Goal: Task Accomplishment & Management: Manage account settings

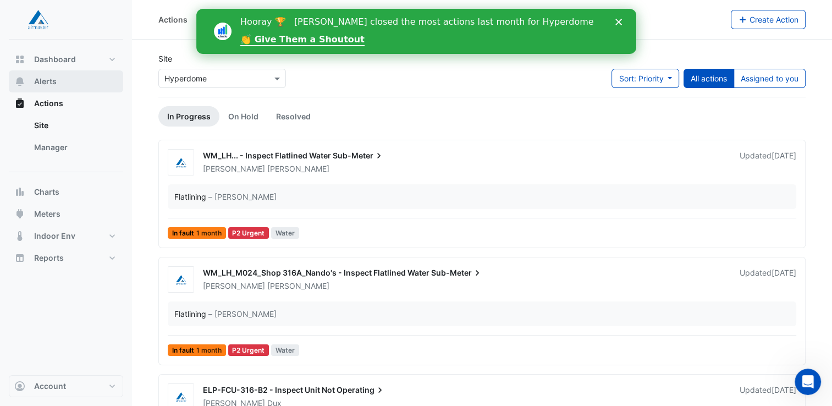
click at [42, 88] on button "Alerts" at bounding box center [66, 81] width 114 height 22
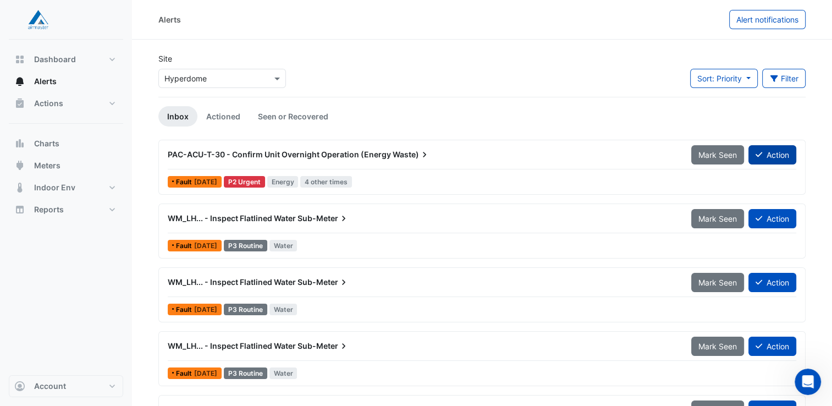
click at [759, 153] on icon at bounding box center [759, 155] width 7 height 8
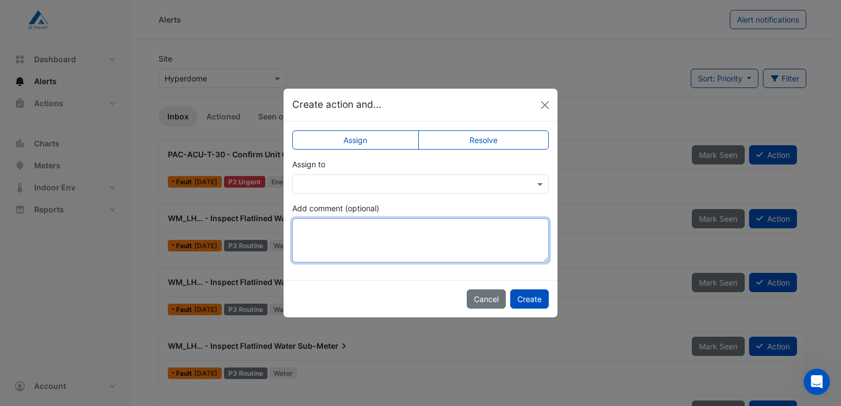
click at [428, 228] on textarea "Add comment (optional)" at bounding box center [420, 240] width 256 height 44
type textarea "*"
type textarea "**********"
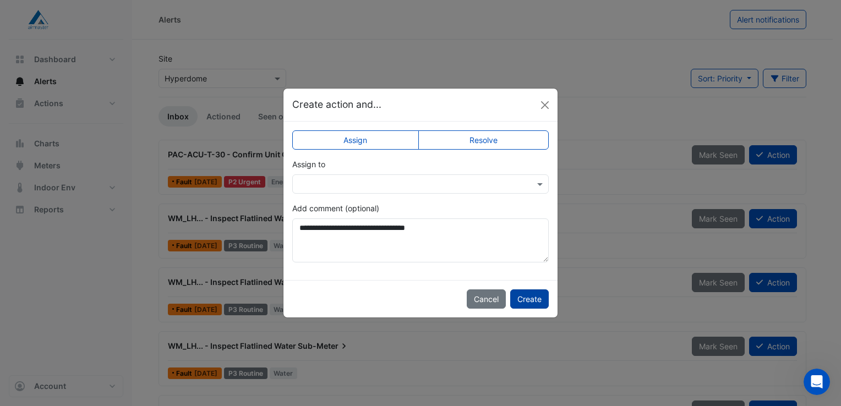
click at [529, 295] on button "Create" at bounding box center [529, 298] width 39 height 19
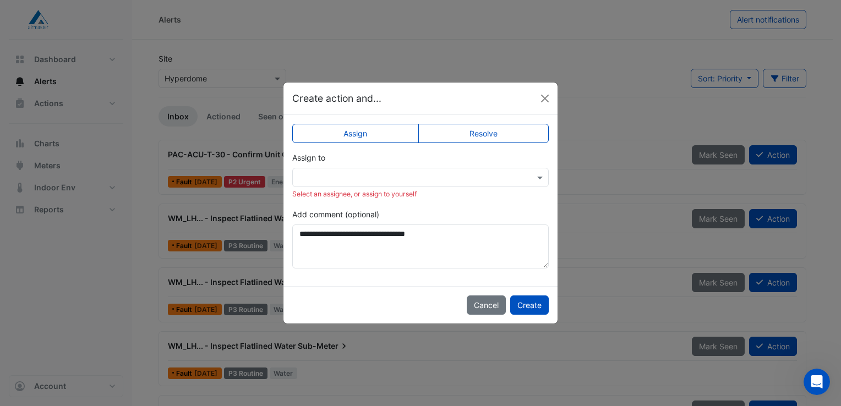
click at [513, 191] on div "Select an assignee, or assign to yourself" at bounding box center [420, 194] width 256 height 10
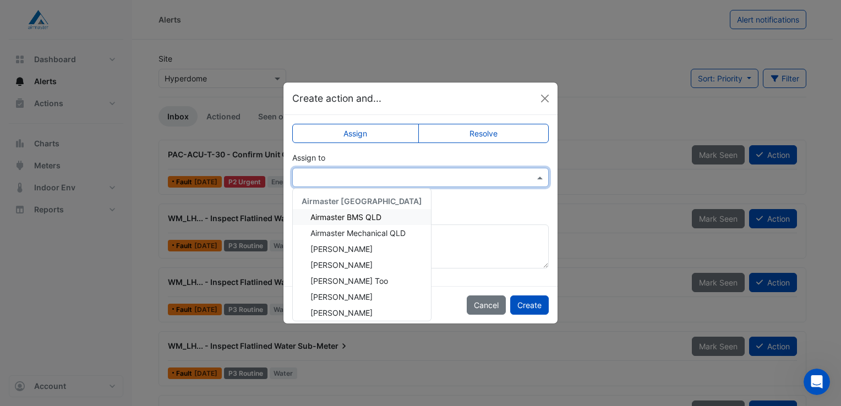
click at [512, 186] on div at bounding box center [420, 177] width 256 height 19
click at [341, 311] on span "[PERSON_NAME]" at bounding box center [341, 312] width 62 height 9
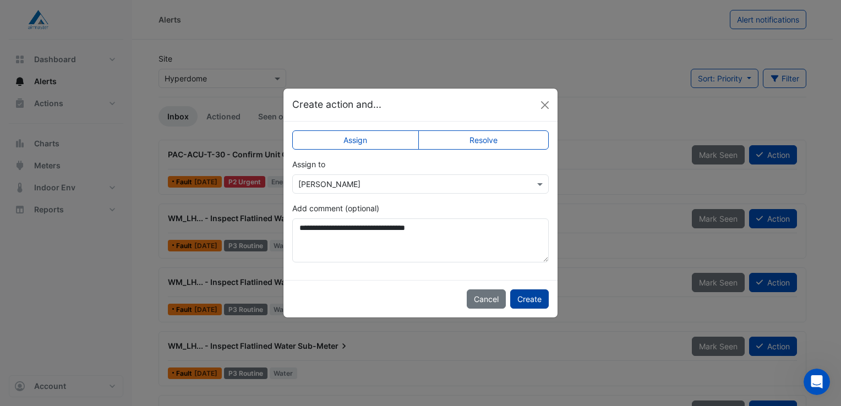
click at [521, 304] on button "Create" at bounding box center [529, 298] width 39 height 19
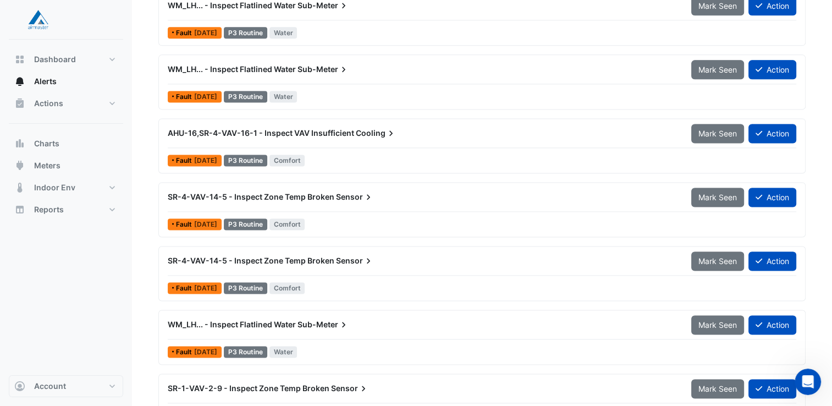
scroll to position [1473, 0]
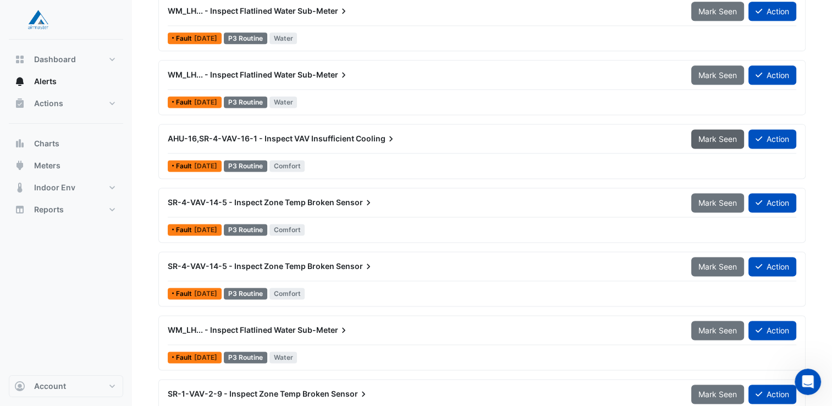
click at [720, 134] on span "Mark Seen" at bounding box center [718, 138] width 39 height 9
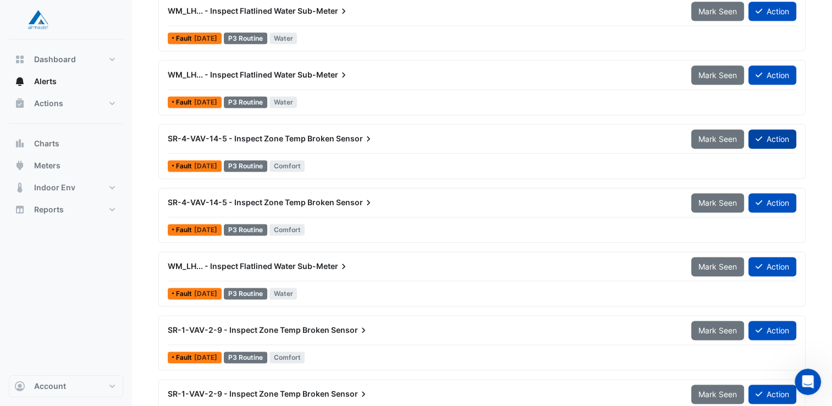
click at [775, 136] on button "Action" at bounding box center [773, 138] width 48 height 19
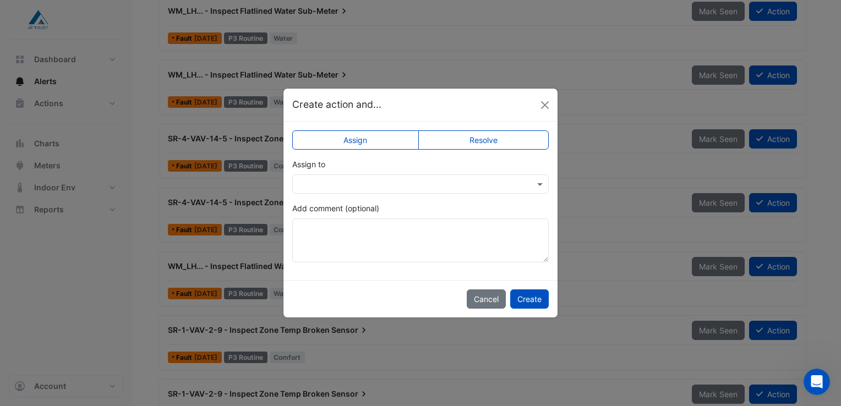
click at [533, 185] on div at bounding box center [420, 184] width 255 height 13
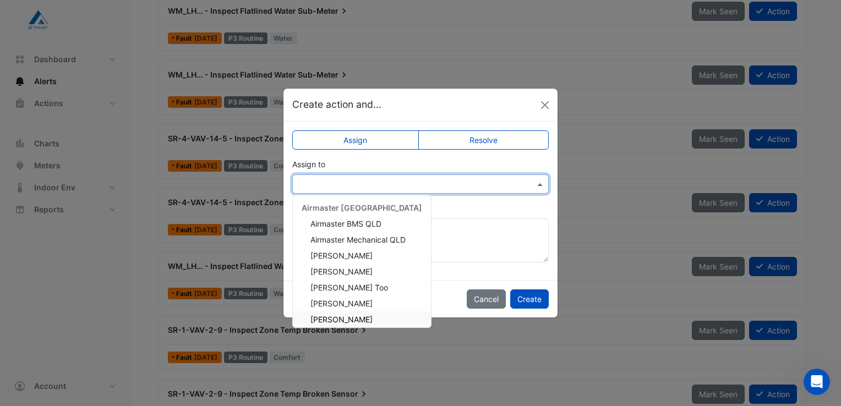
click at [337, 321] on span "[PERSON_NAME]" at bounding box center [341, 319] width 62 height 9
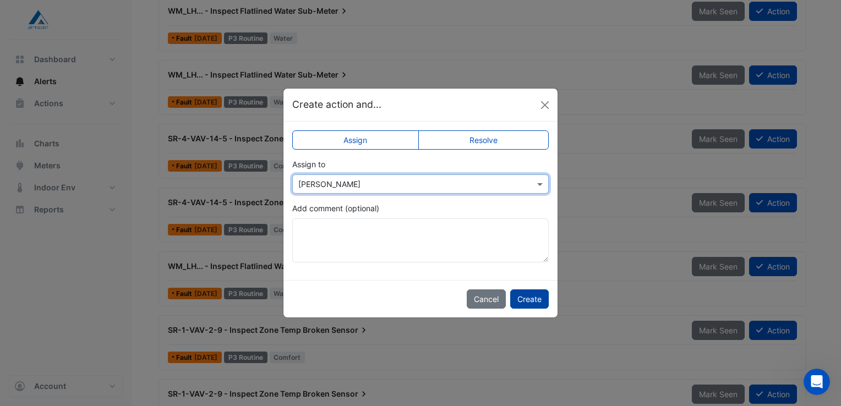
click at [514, 297] on button "Create" at bounding box center [529, 298] width 39 height 19
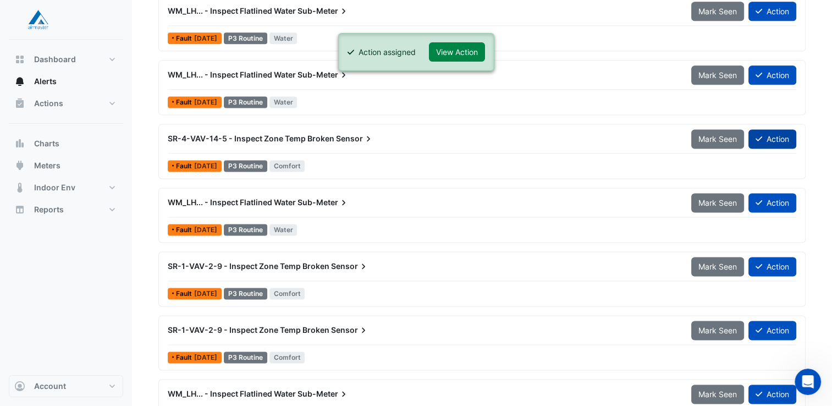
click at [777, 136] on button "Action" at bounding box center [773, 138] width 48 height 19
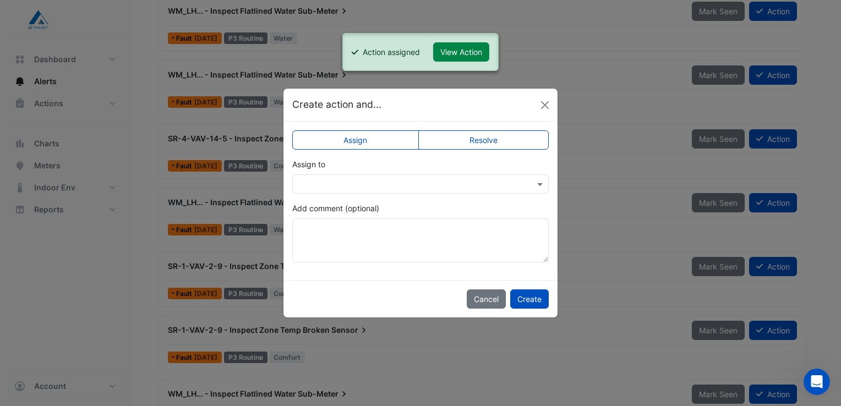
click at [526, 183] on div at bounding box center [420, 184] width 255 height 13
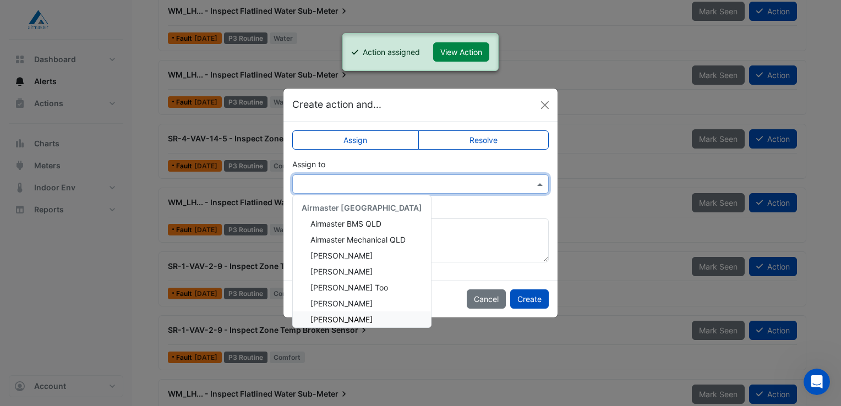
click at [343, 315] on span "[PERSON_NAME]" at bounding box center [341, 319] width 62 height 9
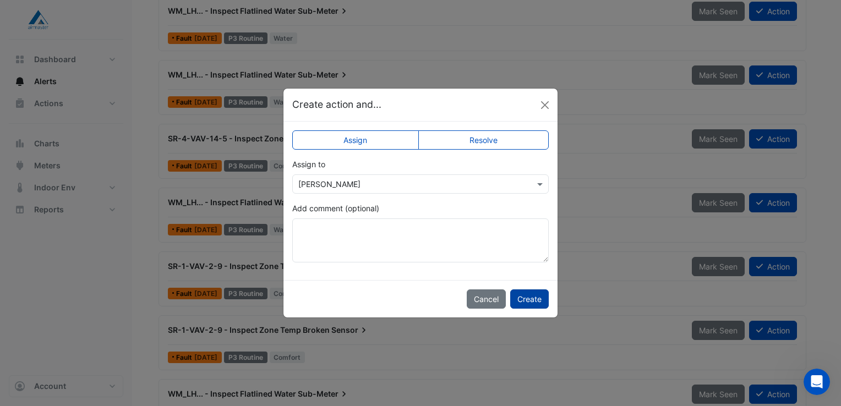
click at [524, 298] on button "Create" at bounding box center [529, 298] width 39 height 19
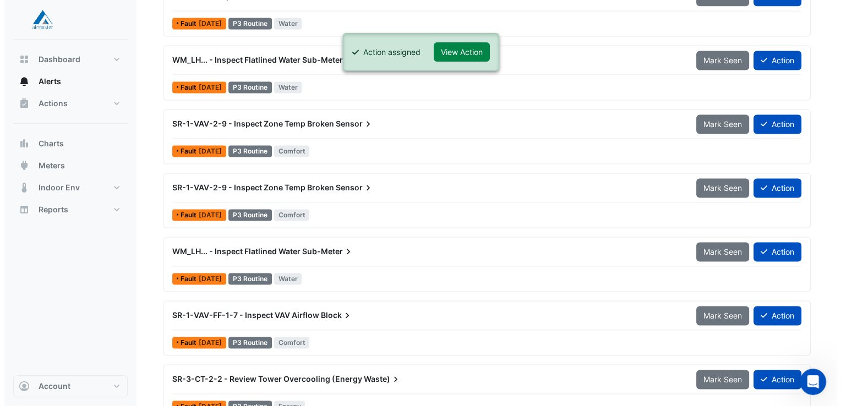
scroll to position [1570, 0]
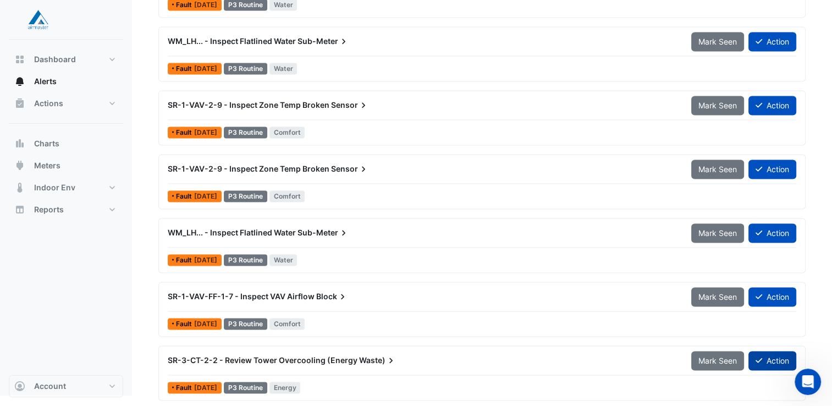
click at [754, 358] on button "Action" at bounding box center [773, 360] width 48 height 19
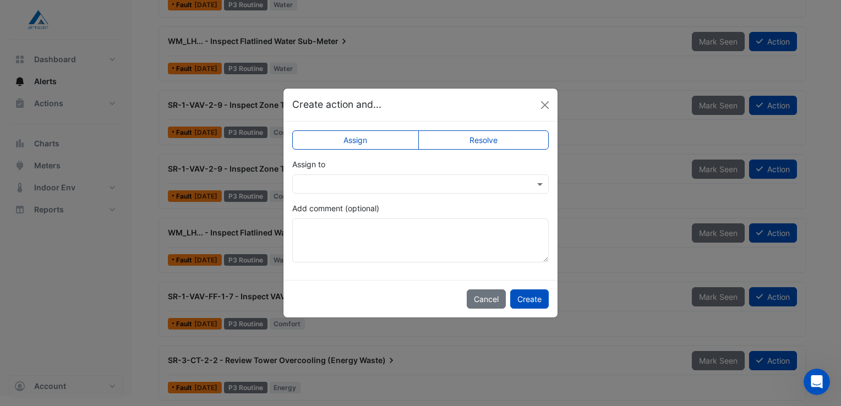
click at [511, 190] on div at bounding box center [420, 183] width 256 height 19
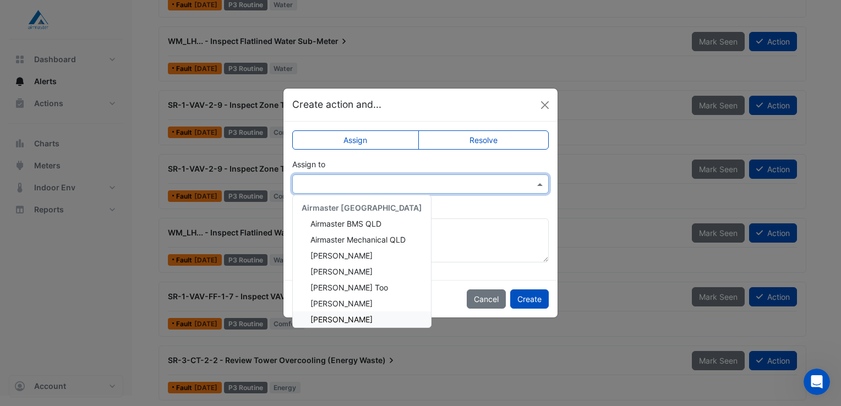
click at [343, 324] on div "[PERSON_NAME]" at bounding box center [362, 319] width 138 height 16
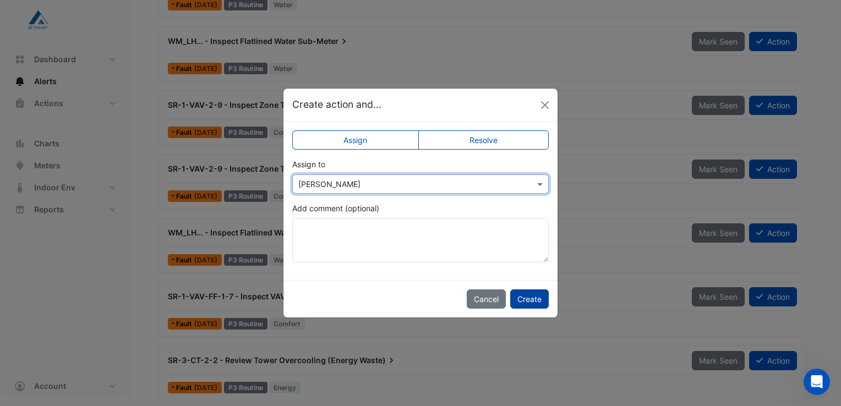
click at [523, 299] on button "Create" at bounding box center [529, 298] width 39 height 19
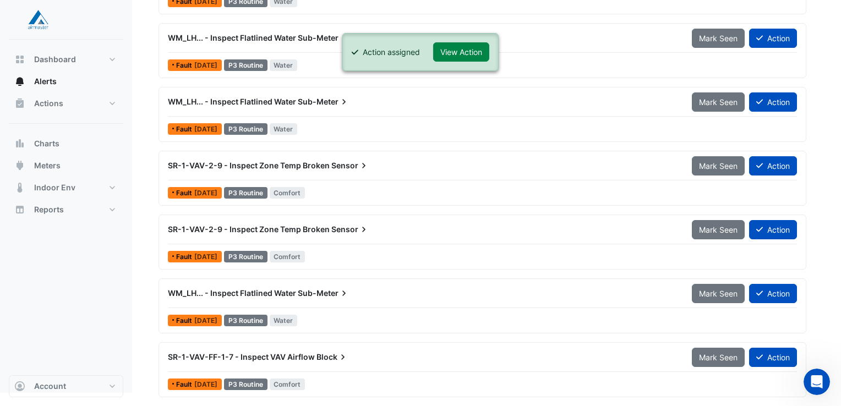
scroll to position [1506, 0]
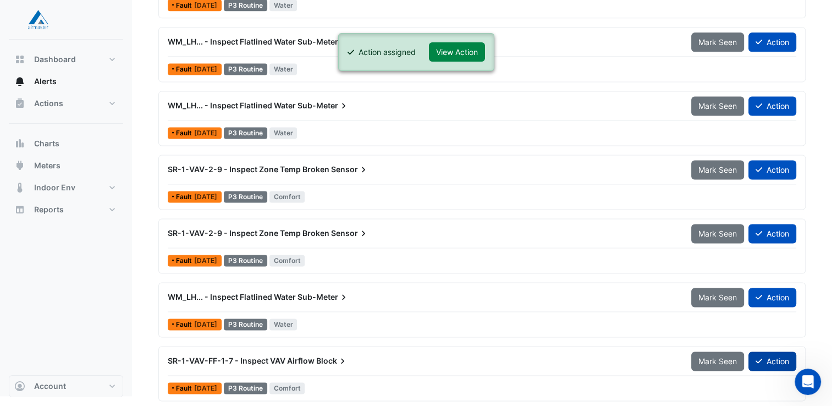
click at [759, 357] on fa-icon at bounding box center [759, 361] width 7 height 9
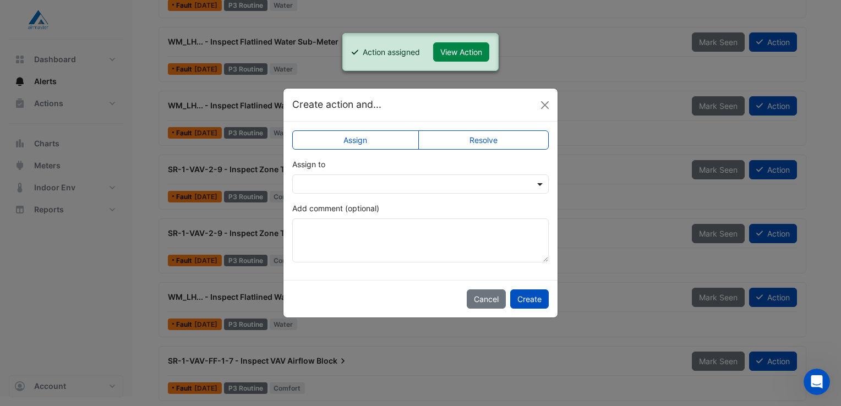
click at [534, 187] on span at bounding box center [541, 184] width 14 height 12
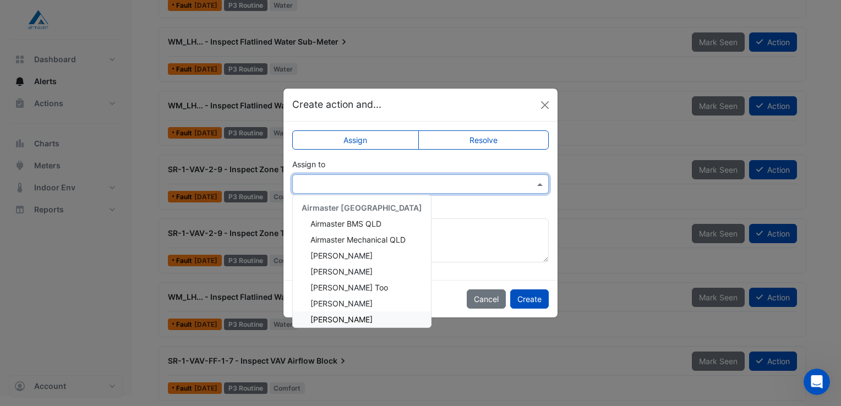
click at [334, 321] on span "[PERSON_NAME]" at bounding box center [341, 319] width 62 height 9
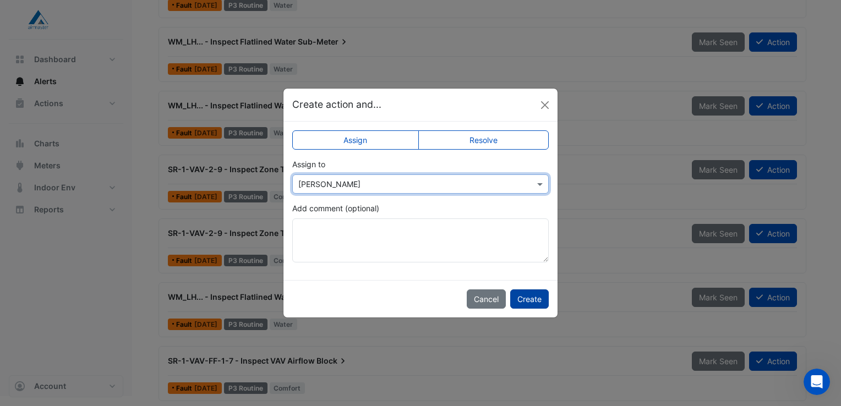
click at [522, 300] on button "Create" at bounding box center [529, 298] width 39 height 19
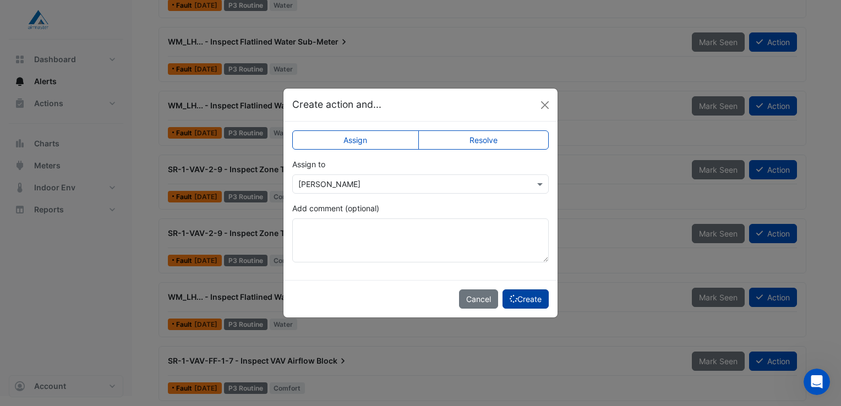
scroll to position [1444, 0]
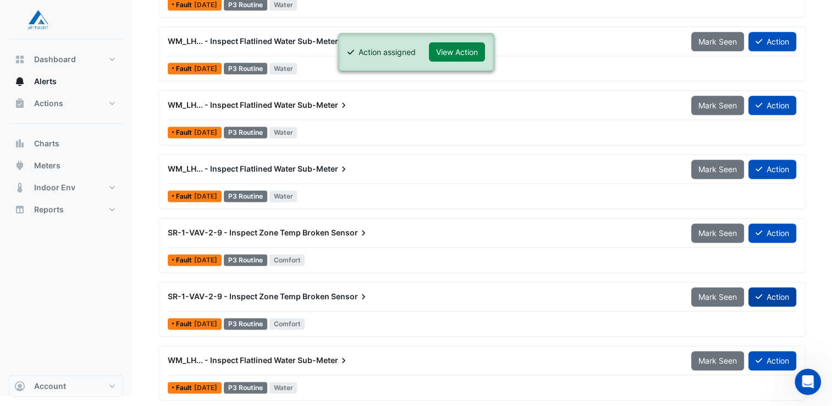
click at [756, 294] on icon at bounding box center [759, 297] width 7 height 8
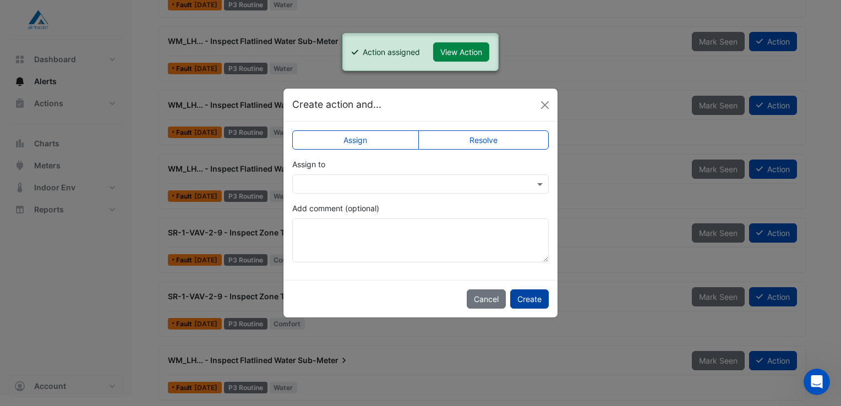
click at [537, 304] on button "Create" at bounding box center [529, 298] width 39 height 19
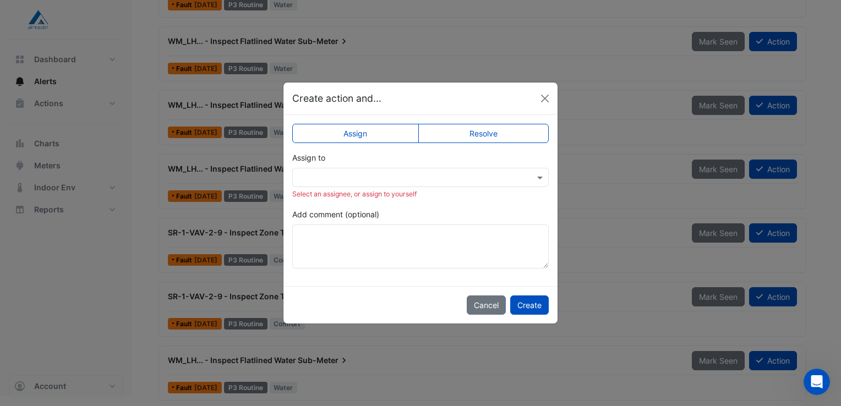
click at [438, 178] on input "text" at bounding box center [409, 178] width 222 height 12
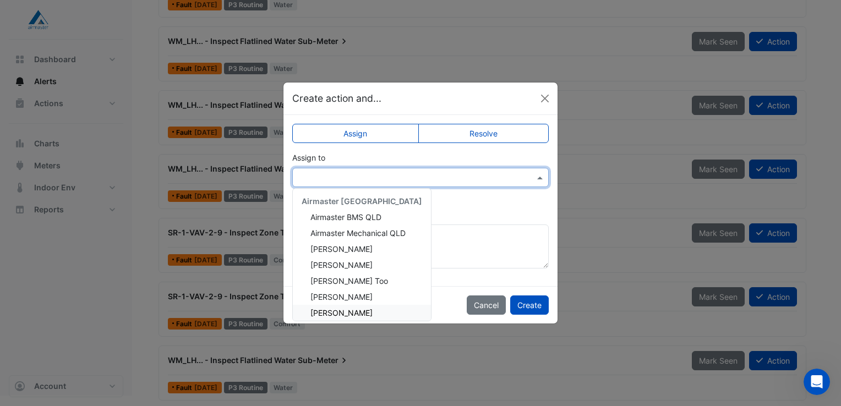
click at [337, 307] on div "[PERSON_NAME]" at bounding box center [362, 313] width 138 height 16
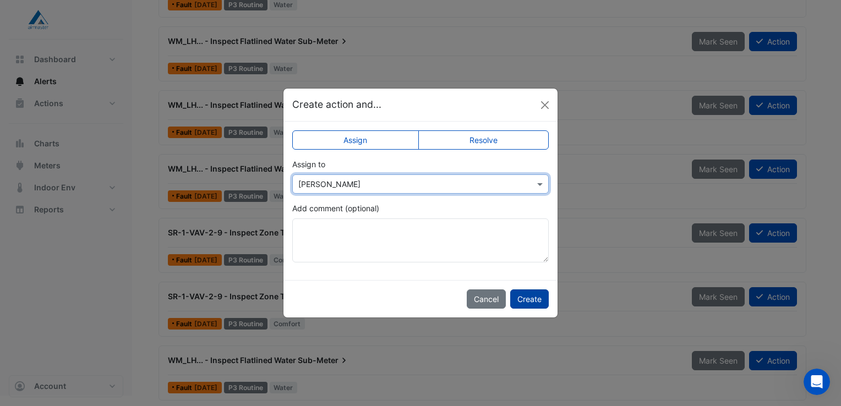
click at [530, 294] on button "Create" at bounding box center [529, 298] width 39 height 19
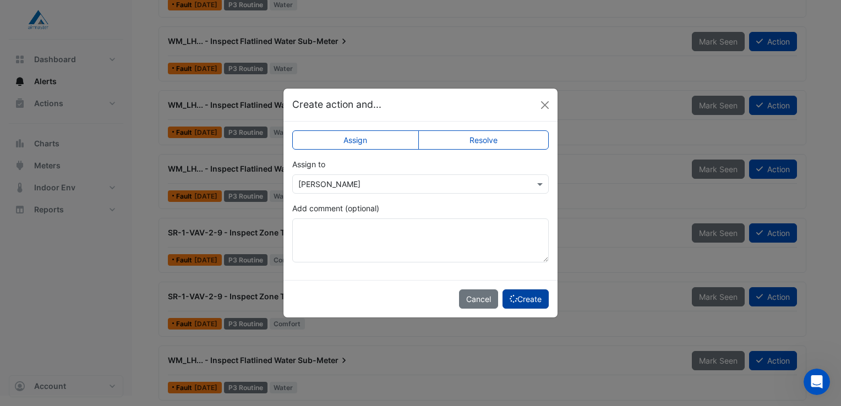
scroll to position [1380, 0]
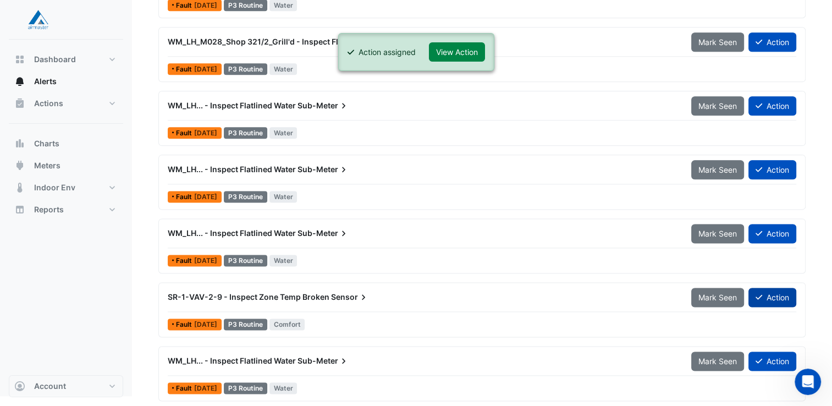
click at [768, 288] on button "Action" at bounding box center [773, 297] width 48 height 19
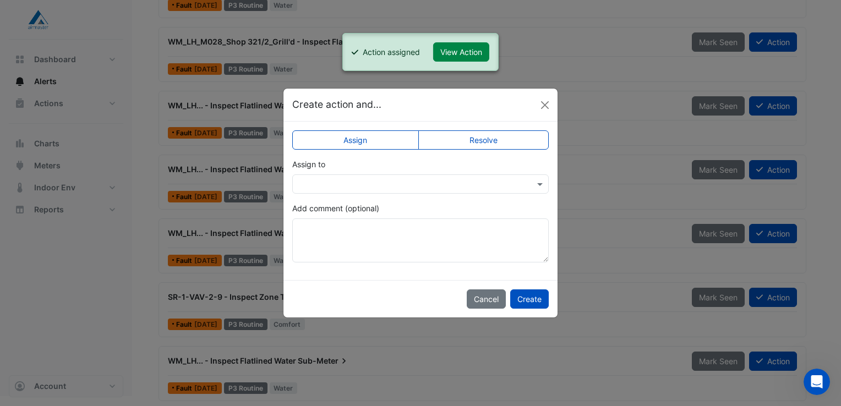
click at [533, 184] on div at bounding box center [420, 184] width 255 height 13
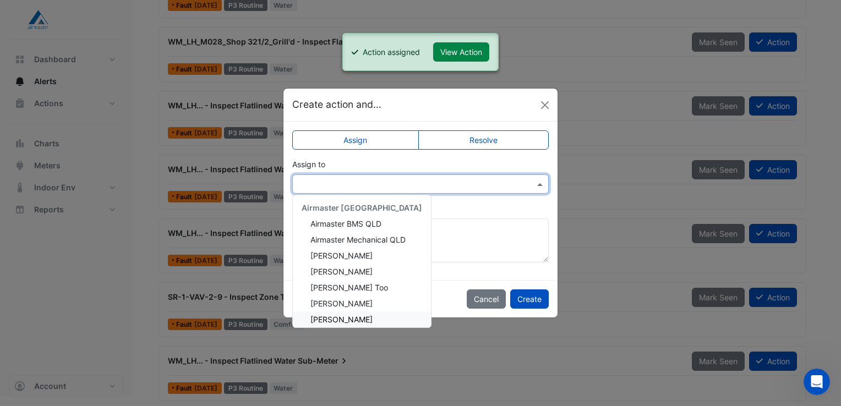
click at [365, 320] on div "[PERSON_NAME]" at bounding box center [362, 319] width 138 height 16
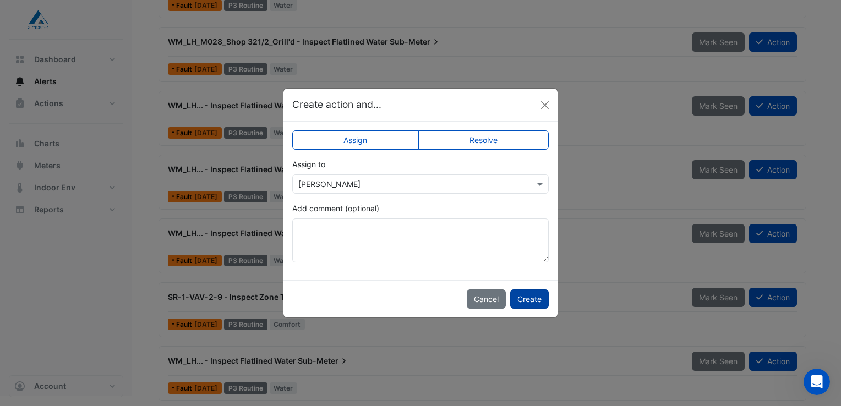
click at [538, 300] on button "Create" at bounding box center [529, 298] width 39 height 19
click at [538, 300] on button "Create" at bounding box center [525, 298] width 46 height 19
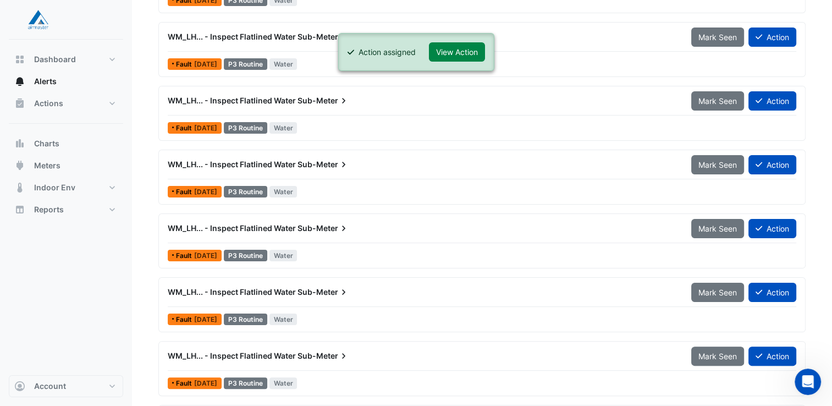
scroll to position [0, 0]
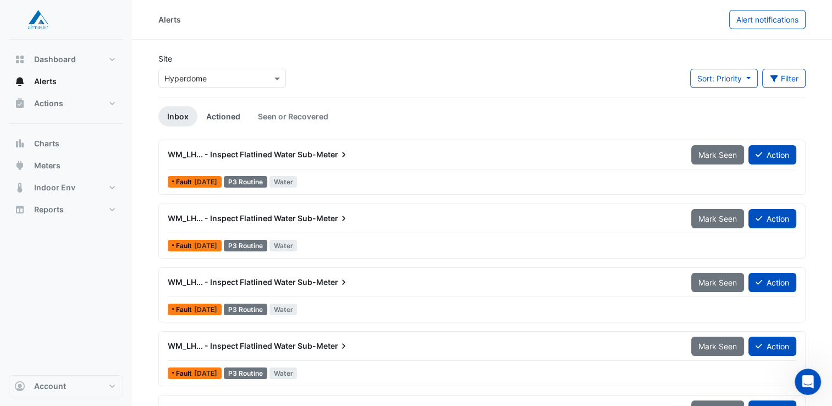
click at [227, 122] on link "Actioned" at bounding box center [224, 116] width 52 height 20
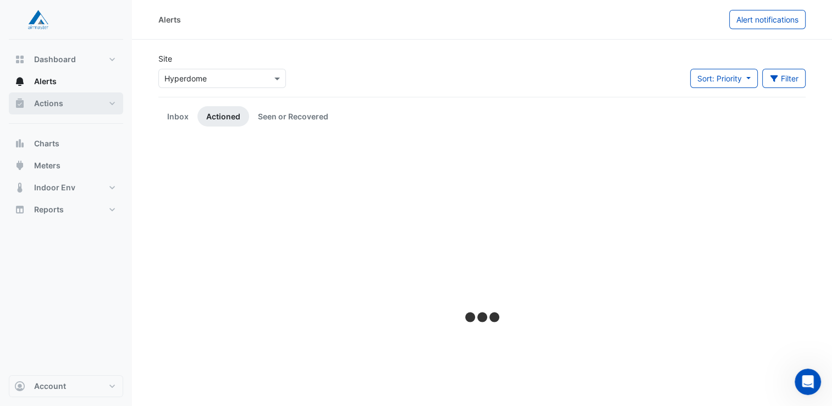
click at [64, 104] on button "Actions" at bounding box center [66, 103] width 114 height 22
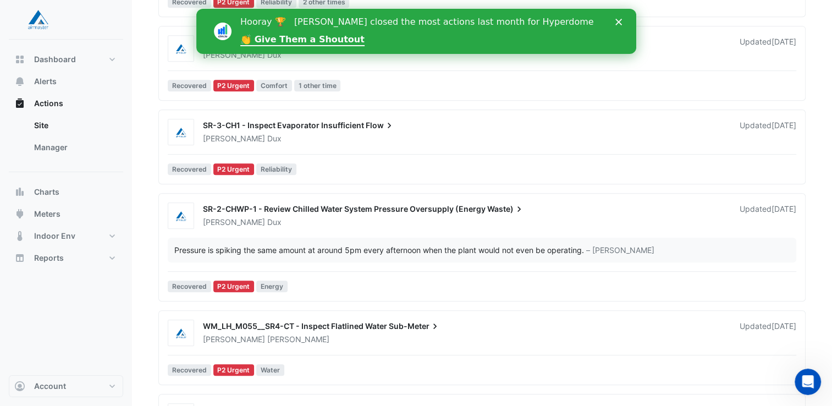
scroll to position [593, 0]
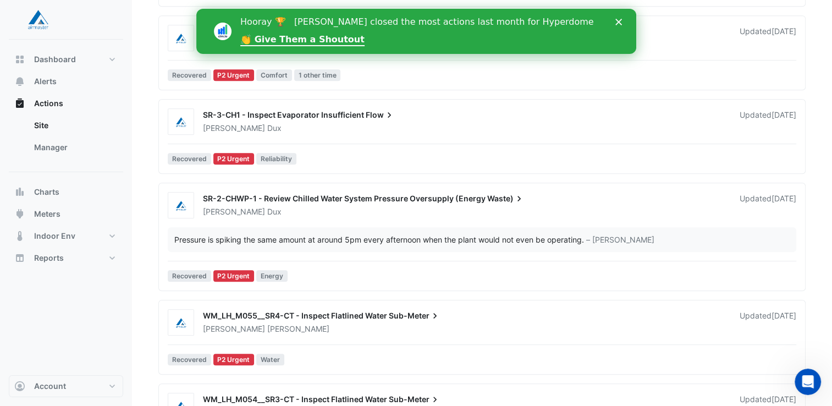
click at [370, 212] on div "[PERSON_NAME]" at bounding box center [465, 211] width 526 height 11
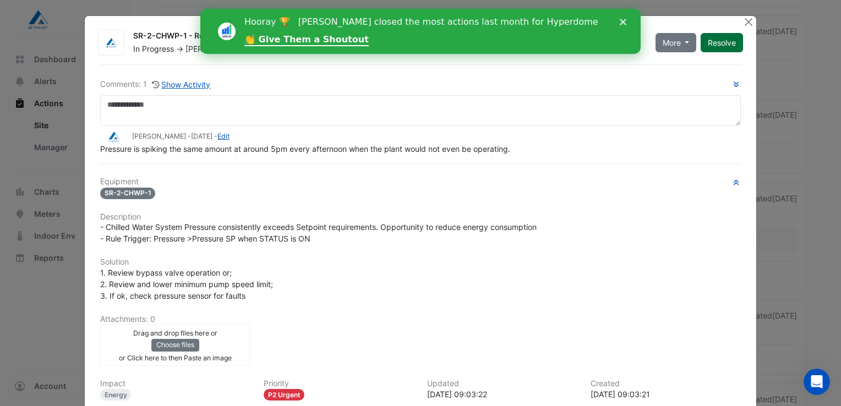
click at [724, 39] on button "Resolve" at bounding box center [721, 42] width 42 height 19
click at [744, 23] on button "Close" at bounding box center [748, 22] width 12 height 12
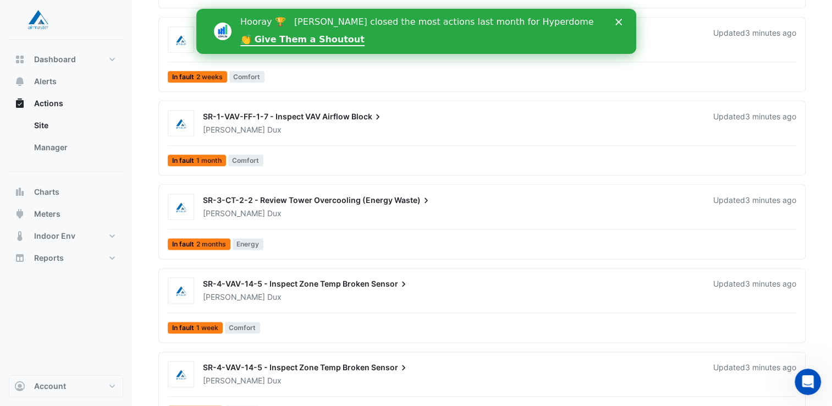
scroll to position [1340, 0]
